Goal: Task Accomplishment & Management: Complete application form

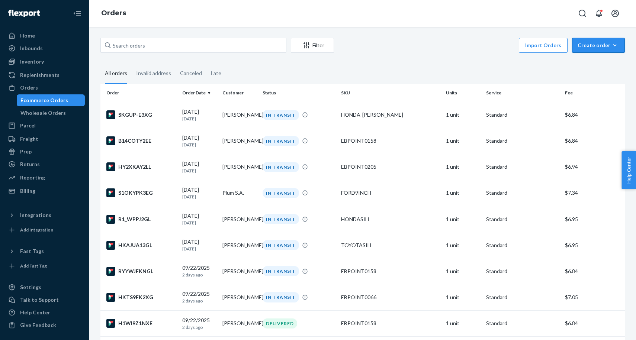
click at [623, 50] on button "Create order Ecommerce order Removal order" at bounding box center [598, 45] width 53 height 15
click at [429, 50] on div "Import Orders Create order Ecommerce order Removal order" at bounding box center [482, 46] width 286 height 17
click at [607, 41] on button "Create order Ecommerce order Removal order" at bounding box center [598, 45] width 53 height 15
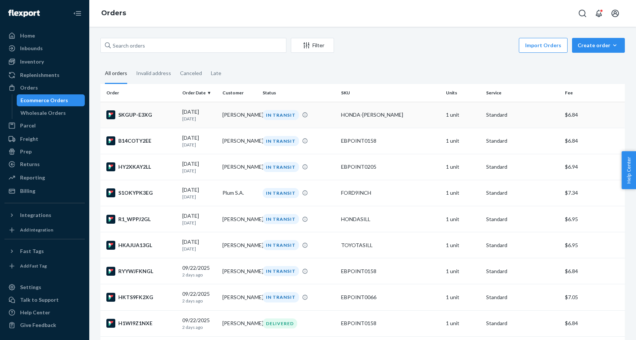
click at [256, 110] on td "[PERSON_NAME]" at bounding box center [240, 115] width 40 height 26
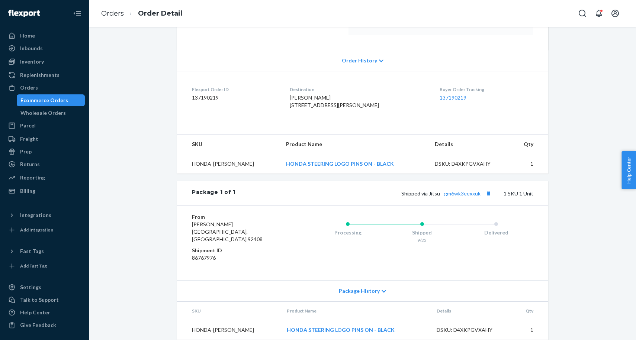
scroll to position [153, 0]
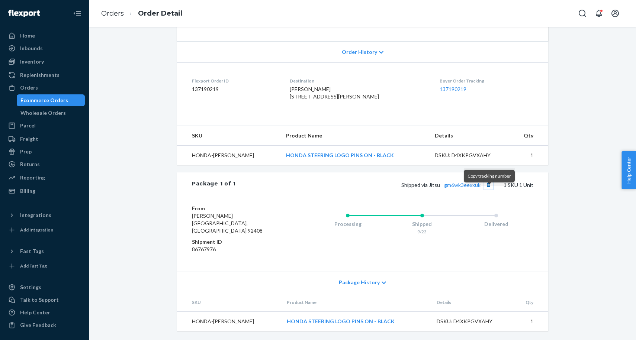
click at [489, 190] on button "Copy tracking number" at bounding box center [489, 185] width 10 height 10
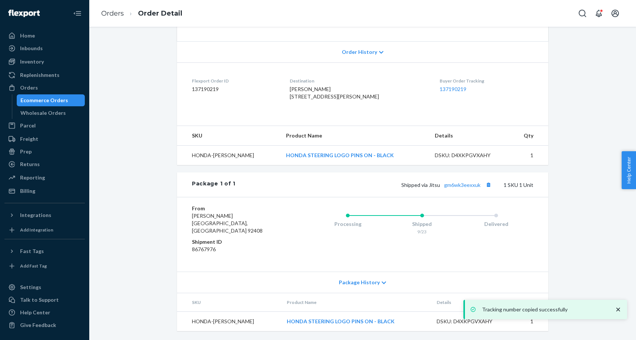
click at [436, 188] on span "Shipped via Jitsu gm6wk3eexxuk" at bounding box center [447, 185] width 92 height 6
copy span "Jitsu"
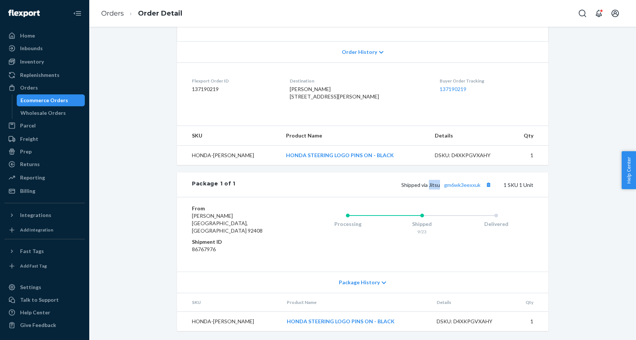
click at [71, 101] on div "Ecommerce Orders" at bounding box center [50, 100] width 67 height 10
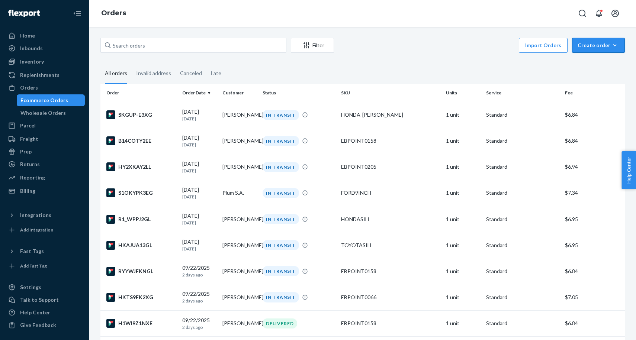
click at [601, 48] on div "Create order" at bounding box center [599, 45] width 42 height 7
click at [603, 61] on span "Ecommerce order" at bounding box center [603, 63] width 46 height 5
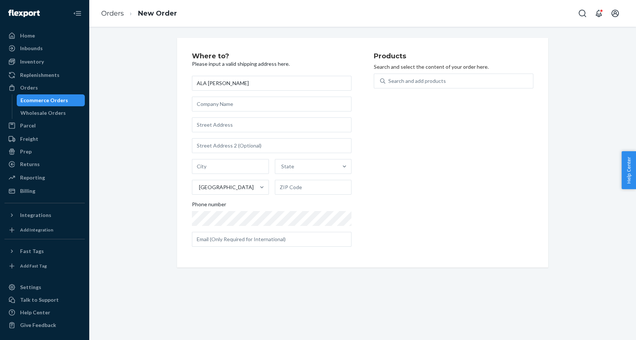
type input "ALA [PERSON_NAME]"
click at [230, 125] on input "text" at bounding box center [272, 125] width 160 height 15
paste input "8455NW 68 ST"
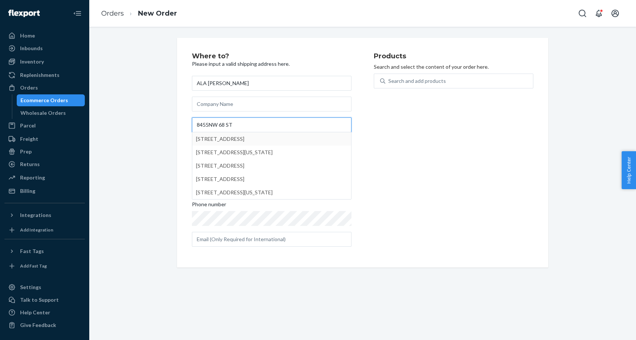
type input "8455NW 68 ST"
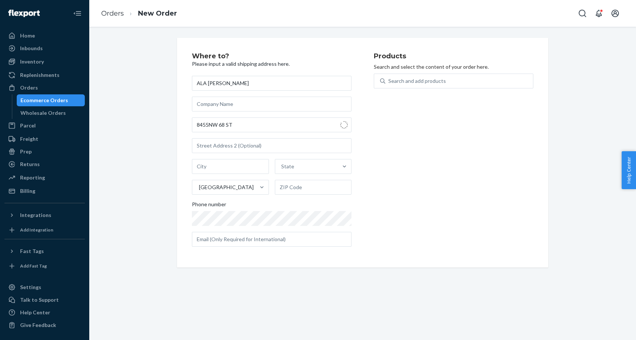
type input "[GEOGRAPHIC_DATA]"
type input "33166"
click at [305, 121] on input "[STREET_ADDRESS]" at bounding box center [272, 125] width 160 height 15
click at [420, 125] on div "Products Search and select the content of your order here. Search and add produ…" at bounding box center [454, 153] width 160 height 200
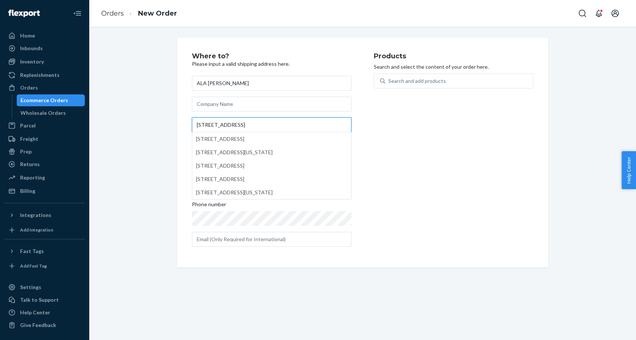
click at [337, 124] on input "[STREET_ADDRESS]" at bounding box center [272, 125] width 160 height 15
paste input "ALA"
type input "[STREET_ADDRESS]"
click at [444, 124] on div "Products Search and select the content of your order here. Search and add produ…" at bounding box center [454, 153] width 160 height 200
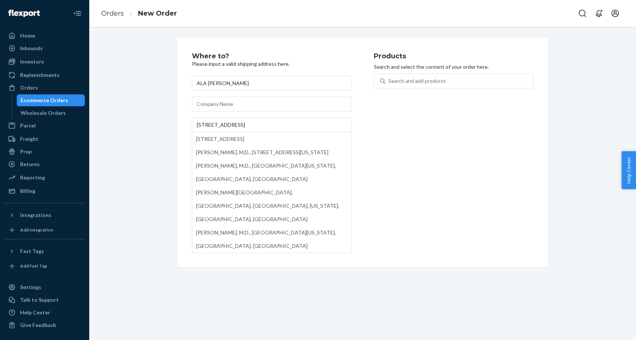
click at [448, 90] on div "Search and add products" at bounding box center [454, 86] width 160 height 24
click at [451, 87] on div "Search and add products" at bounding box center [459, 80] width 148 height 13
click at [389, 85] on input "Search and add products" at bounding box center [388, 80] width 1 height 7
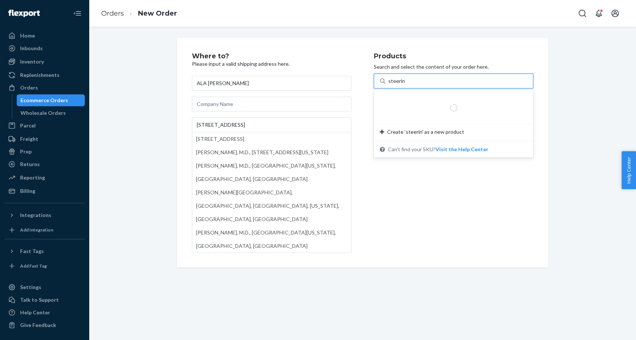
type input "steering"
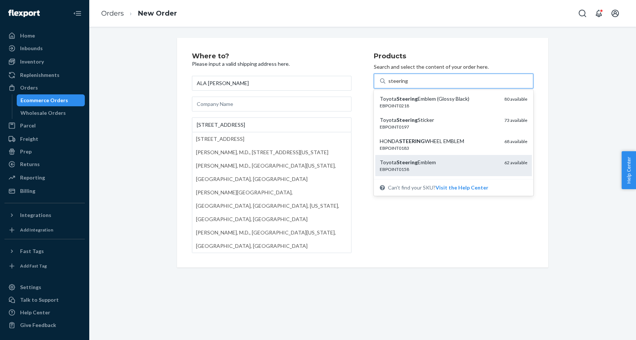
click at [460, 159] on div "Toyota Steering Emblem" at bounding box center [439, 162] width 119 height 7
click at [408, 85] on input "steering" at bounding box center [397, 80] width 19 height 7
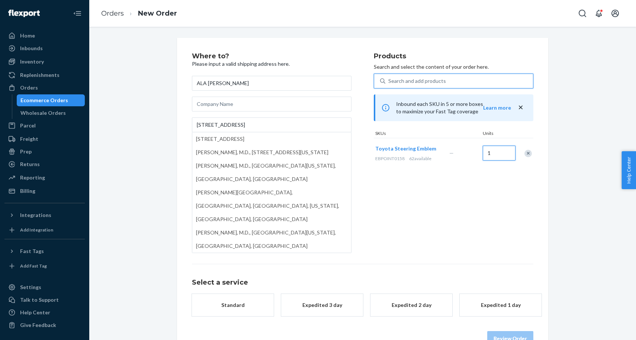
click at [505, 150] on input "1" at bounding box center [499, 153] width 33 height 15
type input "5"
click at [482, 209] on div "Products Search and select the content of your order here. Search and add produ…" at bounding box center [454, 153] width 160 height 200
click at [253, 303] on div "Standard" at bounding box center [233, 305] width 60 height 7
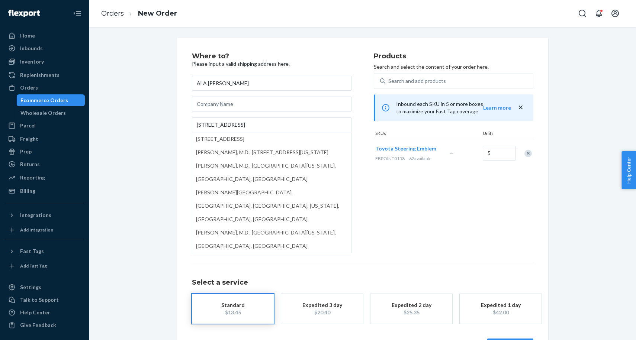
scroll to position [28, 0]
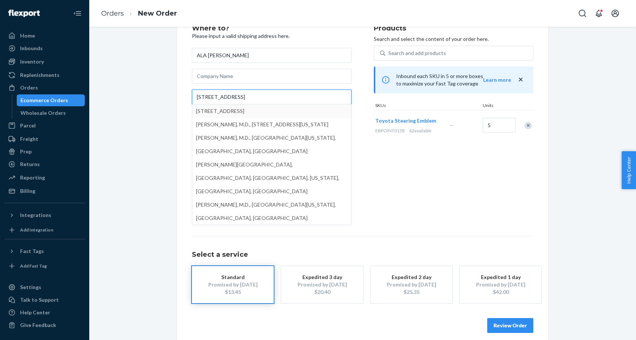
click at [345, 100] on input "[STREET_ADDRESS]" at bounding box center [272, 97] width 160 height 15
click at [401, 196] on div "Products Search and select the content of your order here. Search and add produ…" at bounding box center [454, 125] width 160 height 200
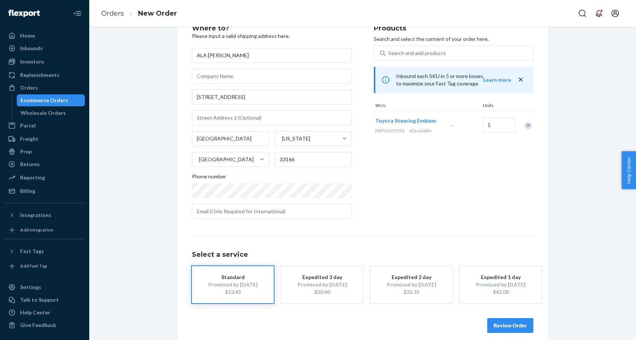
click at [369, 201] on div "Where to? Please input a valid shipping address here. [PERSON_NAME] [STREET_ADD…" at bounding box center [283, 125] width 182 height 200
click at [506, 328] on button "Review Order" at bounding box center [510, 325] width 46 height 15
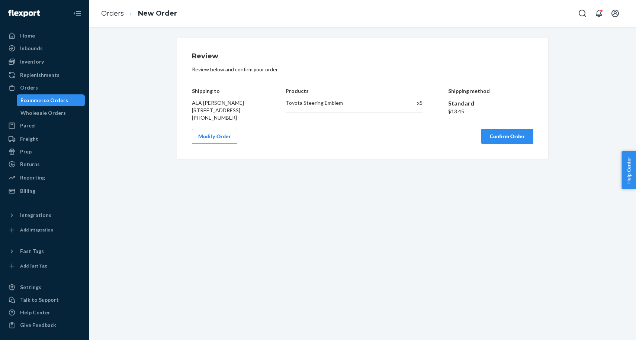
click at [498, 144] on button "Confirm Order" at bounding box center [507, 136] width 52 height 15
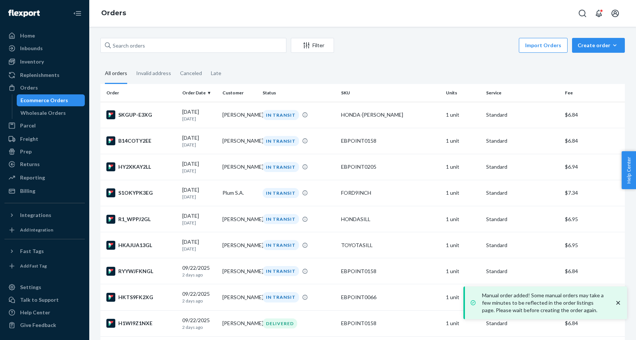
click at [593, 38] on div "Filter Import Orders Create order Ecommerce order Removal order All orders Inva…" at bounding box center [362, 184] width 547 height 314
click at [592, 43] on div "Create order" at bounding box center [599, 45] width 42 height 7
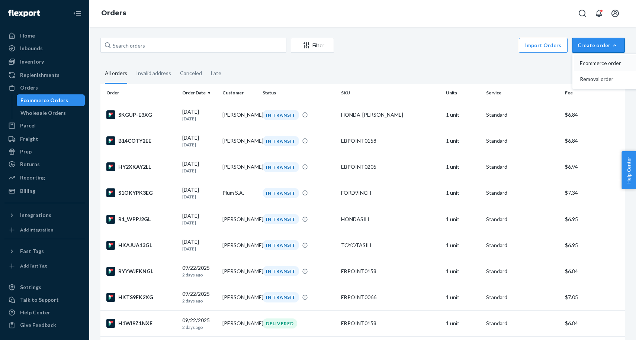
click at [587, 61] on span "Ecommerce order" at bounding box center [603, 63] width 46 height 5
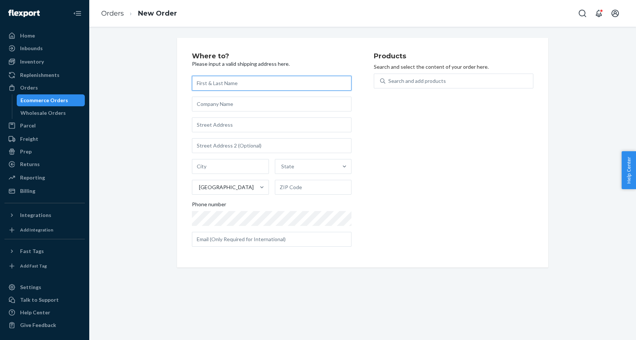
paste input "[PERSON_NAME]"
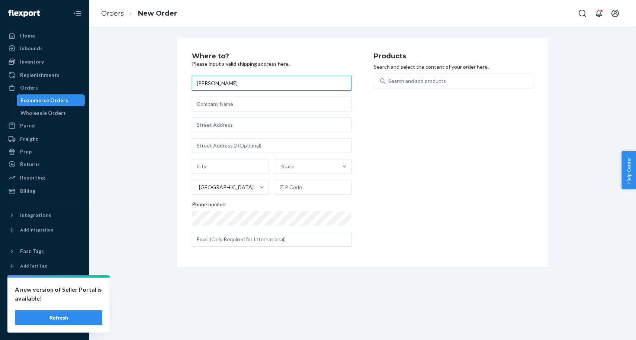
type input "[PERSON_NAME]"
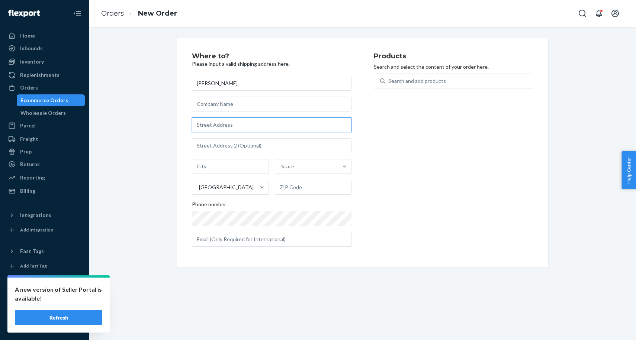
click at [270, 132] on input "text" at bounding box center [272, 125] width 160 height 15
paste input "[STREET_ADDRESS]"
type input "[STREET_ADDRESS]"
type input "[GEOGRAPHIC_DATA]"
type input "23503"
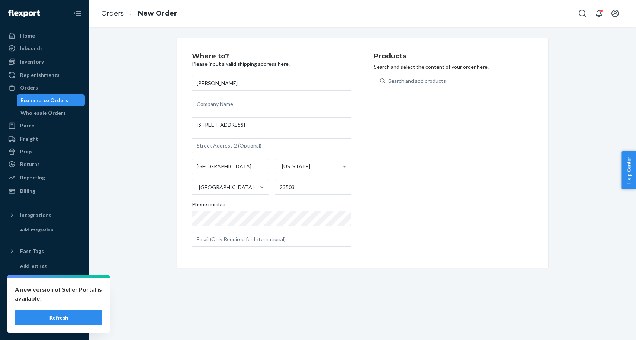
click at [393, 169] on div "Products Search and select the content of your order here. Search and add produ…" at bounding box center [454, 153] width 160 height 200
click at [221, 143] on input "text" at bounding box center [272, 145] width 160 height 15
paste input "Apt A"
type input "Apt A"
click at [446, 133] on div "Products Search and select the content of your order here. Search and add produ…" at bounding box center [454, 153] width 160 height 200
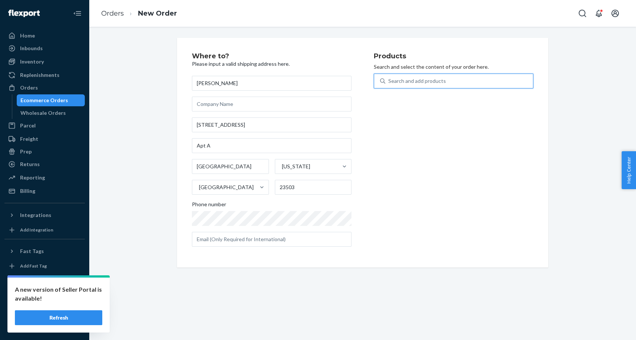
click at [429, 81] on div "Search and add products" at bounding box center [417, 80] width 58 height 7
click at [389, 81] on input "0 results available. Use Up and Down to choose options, press Enter to select t…" at bounding box center [388, 80] width 1 height 7
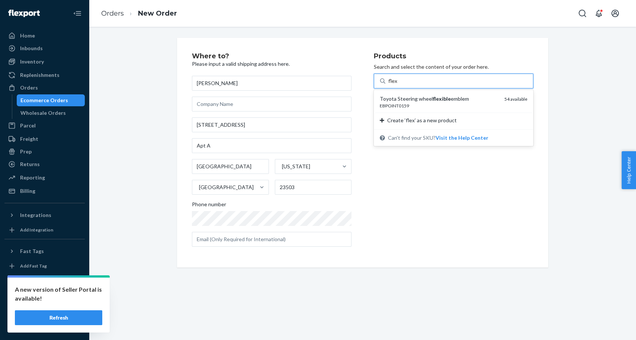
type input "flexi"
click at [444, 109] on div "Toyota Steering wheel flexible emblem EBPOINT0159 54 available" at bounding box center [453, 102] width 157 height 21
click at [399, 85] on input "flexi" at bounding box center [393, 80] width 10 height 7
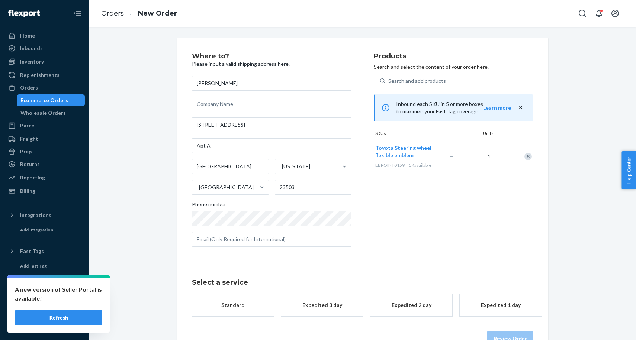
click at [249, 306] on div "Standard" at bounding box center [233, 305] width 60 height 7
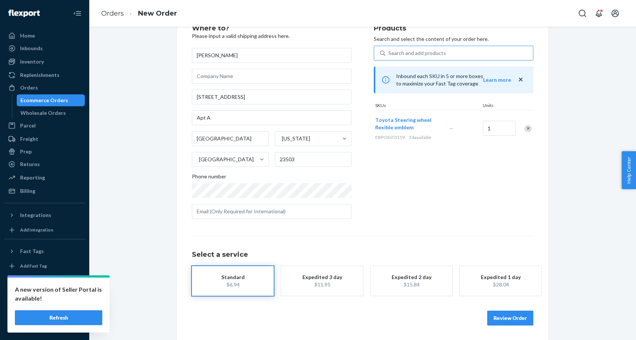
scroll to position [35, 0]
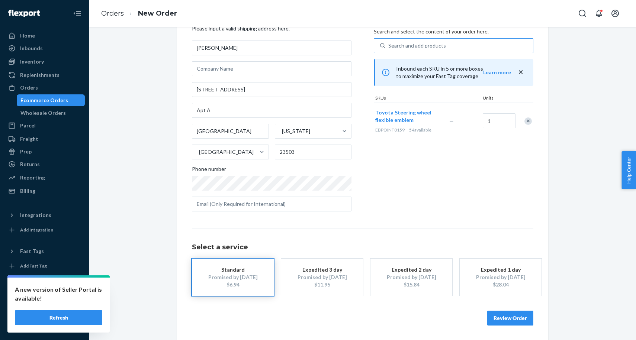
click at [513, 319] on button "Review Order" at bounding box center [510, 318] width 46 height 15
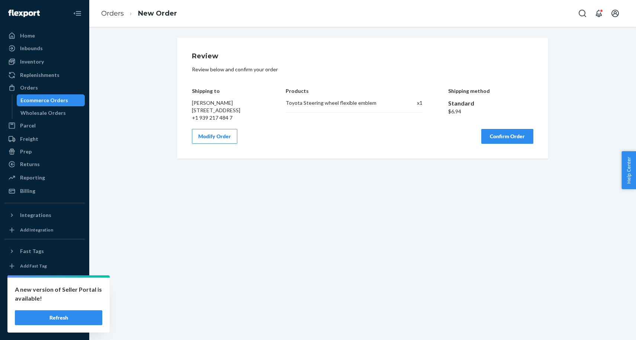
scroll to position [0, 0]
click at [322, 118] on div "Products Toyota Steering wheel flexible emblem x 1" at bounding box center [354, 99] width 137 height 45
click at [497, 144] on button "Confirm Order" at bounding box center [507, 136] width 52 height 15
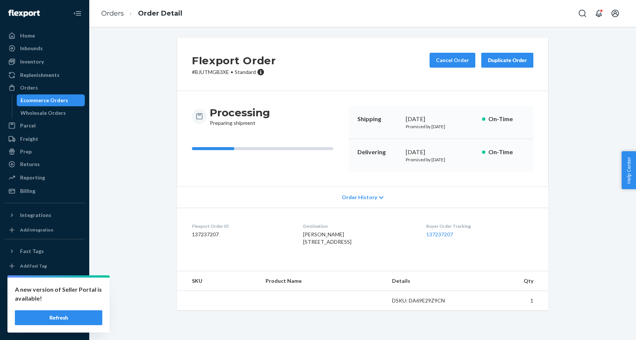
click at [77, 96] on div "Ecommerce Orders" at bounding box center [50, 100] width 67 height 10
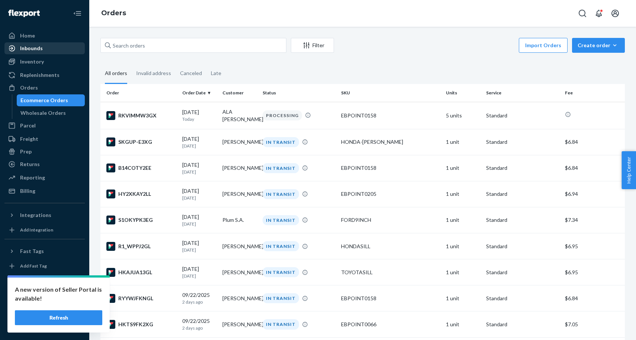
click at [54, 47] on div "Inbounds" at bounding box center [44, 48] width 79 height 10
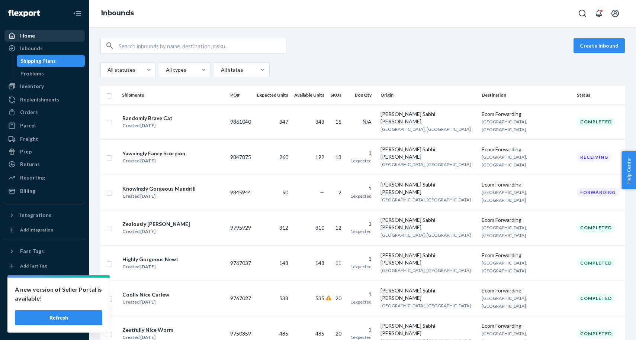
click at [76, 39] on div "Home" at bounding box center [44, 36] width 79 height 10
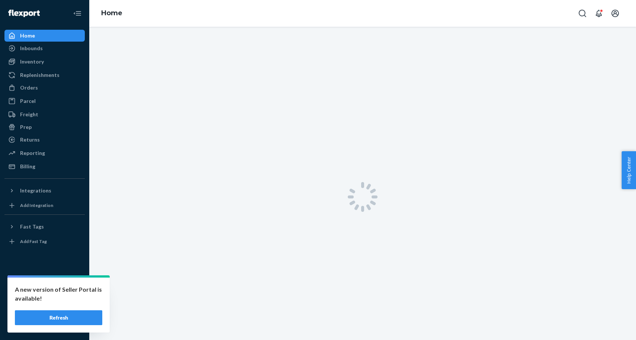
click at [87, 318] on button "Refresh" at bounding box center [58, 318] width 87 height 15
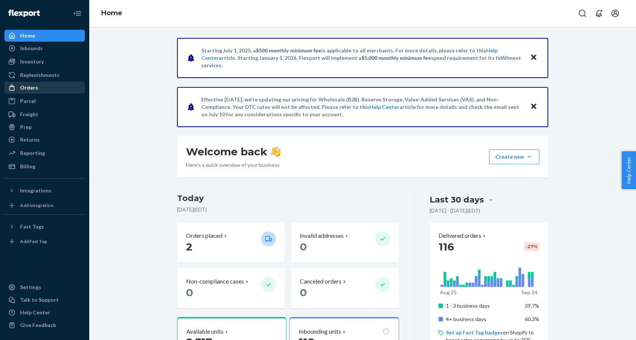
click at [70, 91] on div "Orders" at bounding box center [44, 88] width 79 height 10
